Goal: Navigation & Orientation: Find specific page/section

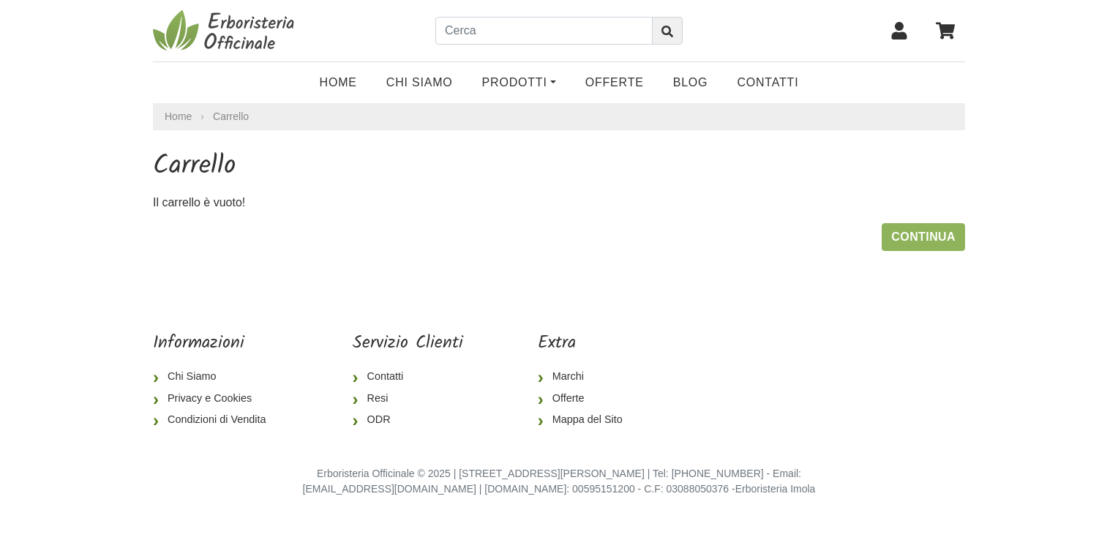
click at [896, 25] on icon at bounding box center [899, 31] width 15 height 18
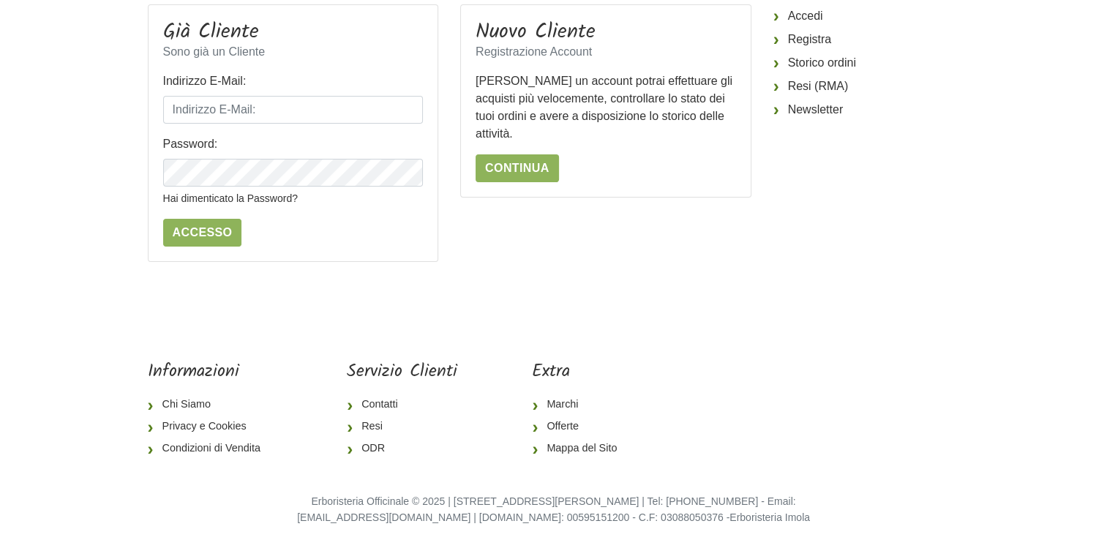
scroll to position [154, 0]
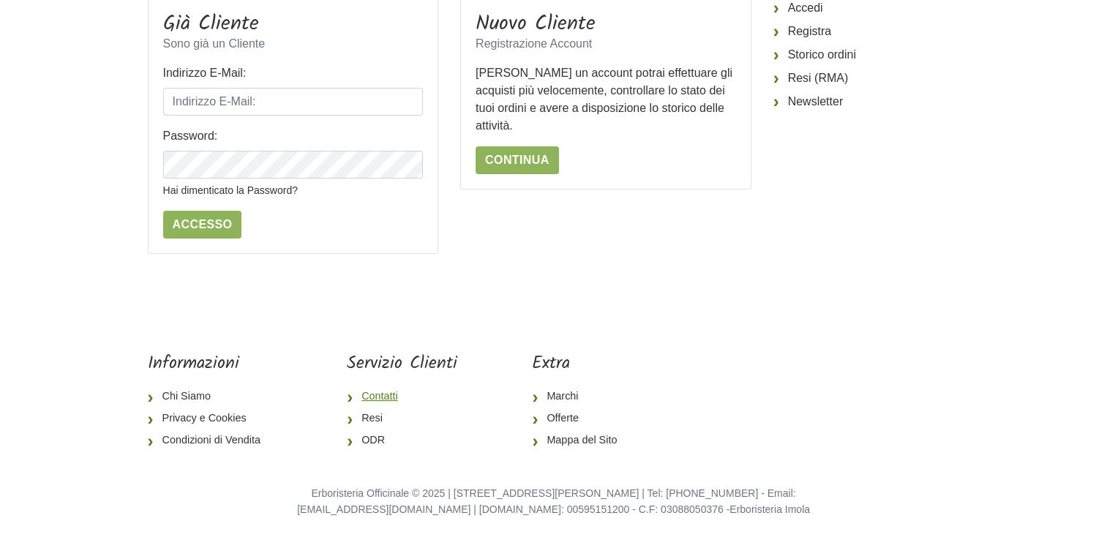
click at [387, 396] on link "Contatti" at bounding box center [402, 397] width 110 height 22
click at [365, 419] on link "Resi" at bounding box center [402, 419] width 110 height 22
